Goal: Entertainment & Leisure: Consume media (video, audio)

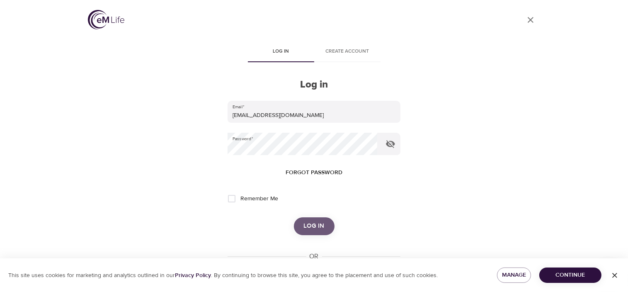
click at [308, 223] on span "Log in" at bounding box center [314, 226] width 21 height 11
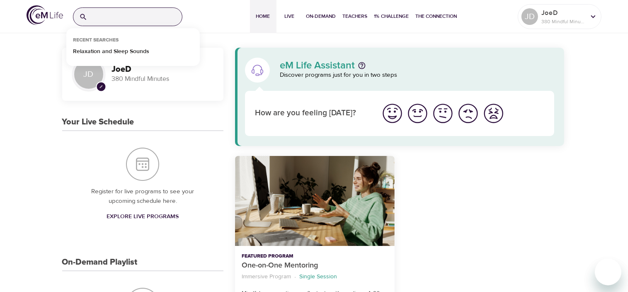
click at [93, 15] on input "search" at bounding box center [136, 17] width 91 height 18
click at [92, 51] on p "Relaxation and Sleep Sounds" at bounding box center [111, 53] width 76 height 12
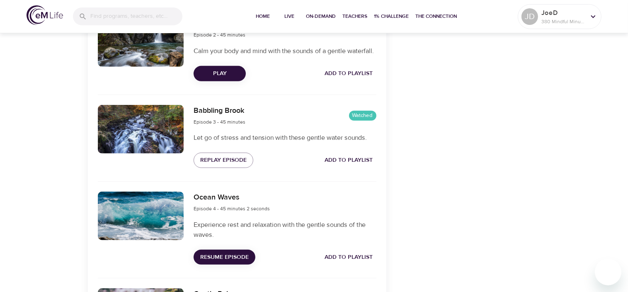
scroll to position [554, 0]
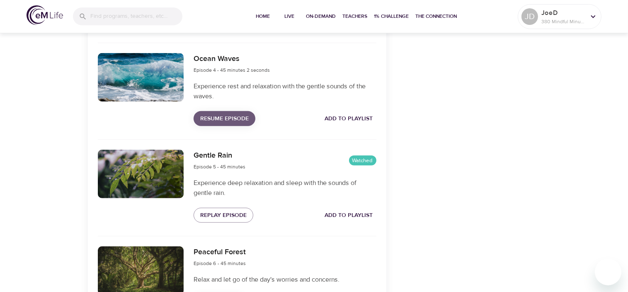
click at [218, 124] on span "Resume Episode" at bounding box center [224, 119] width 48 height 10
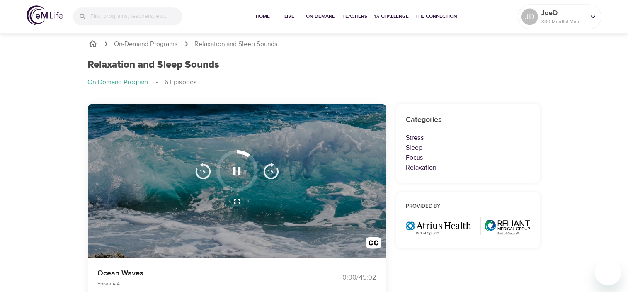
scroll to position [0, 0]
